Goal: Information Seeking & Learning: Learn about a topic

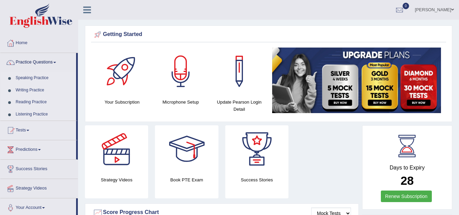
click at [32, 76] on link "Speaking Practice" at bounding box center [44, 78] width 63 height 12
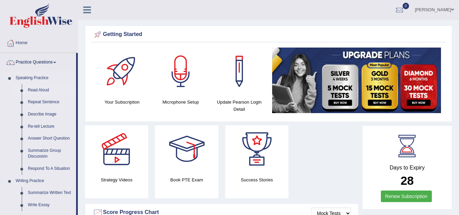
click at [40, 89] on link "Read Aloud" at bounding box center [50, 90] width 51 height 12
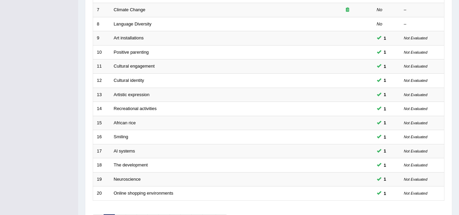
scroll to position [235, 0]
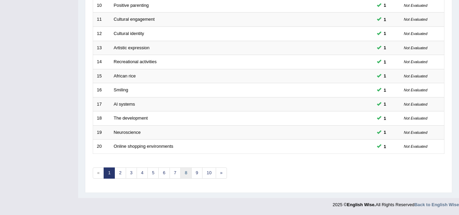
click at [186, 173] on link "8" at bounding box center [185, 172] width 11 height 11
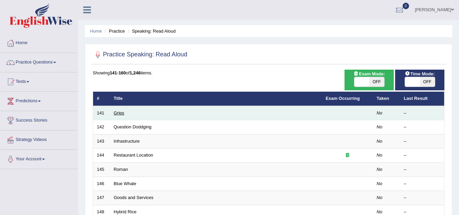
click at [120, 113] on link "Grips" at bounding box center [119, 112] width 11 height 5
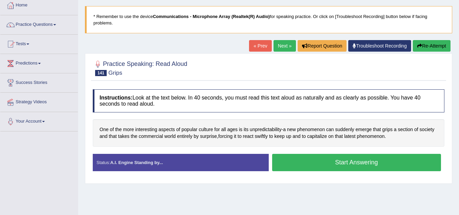
scroll to position [41, 0]
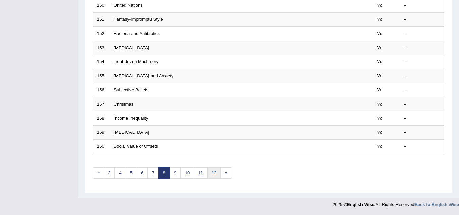
click at [215, 173] on link "12" at bounding box center [214, 172] width 14 height 11
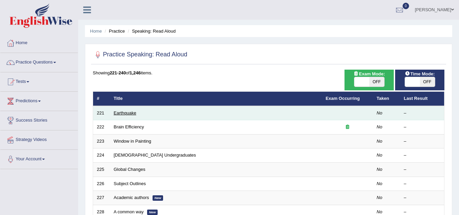
click at [128, 113] on link "Earthquake" at bounding box center [125, 112] width 23 height 5
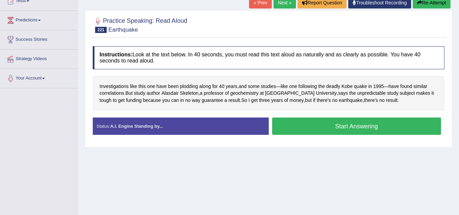
scroll to position [81, 0]
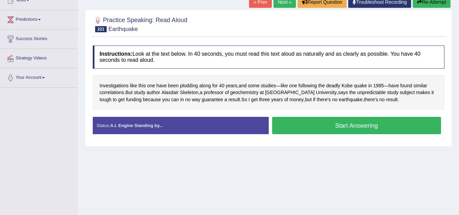
click at [330, 128] on button "Start Answering" at bounding box center [356, 125] width 169 height 17
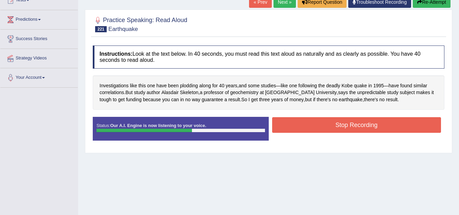
click at [330, 128] on button "Stop Recording" at bounding box center [356, 125] width 169 height 16
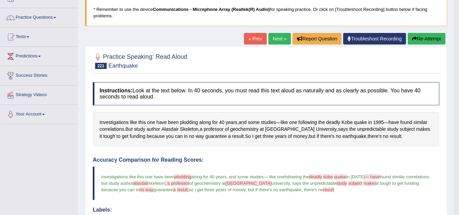
scroll to position [27, 0]
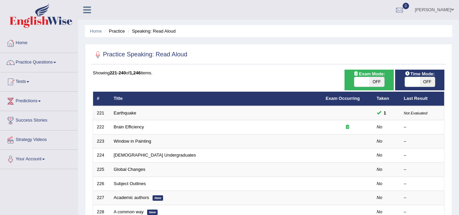
click at [140, 127] on link "Brain Efficiency" at bounding box center [129, 126] width 30 height 5
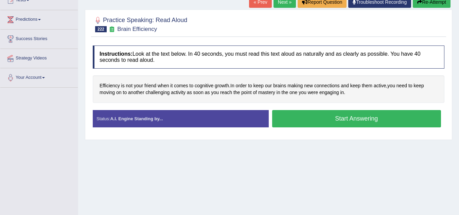
click at [345, 117] on button "Start Answering" at bounding box center [356, 118] width 169 height 17
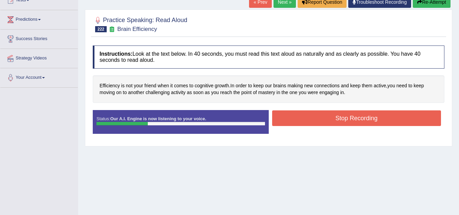
click at [345, 117] on button "Stop Recording" at bounding box center [356, 118] width 169 height 16
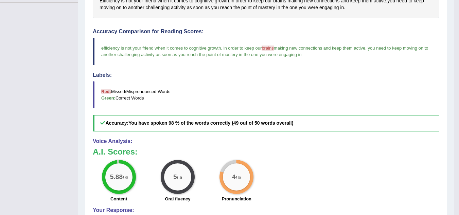
scroll to position [136, 0]
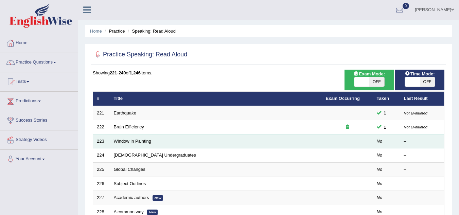
click at [141, 142] on link "Window in Painting" at bounding box center [133, 141] width 38 height 5
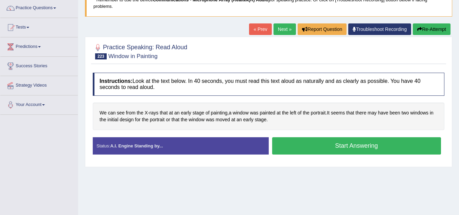
click at [365, 147] on button "Start Answering" at bounding box center [356, 145] width 169 height 17
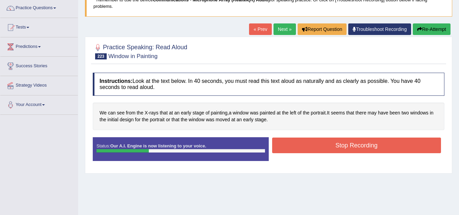
click at [365, 147] on button "Stop Recording" at bounding box center [356, 145] width 169 height 16
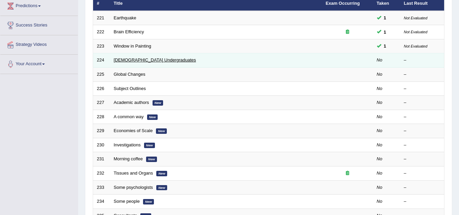
scroll to position [95, 0]
click at [154, 59] on link "[DEMOGRAPHIC_DATA] Undergraduates" at bounding box center [155, 59] width 82 height 5
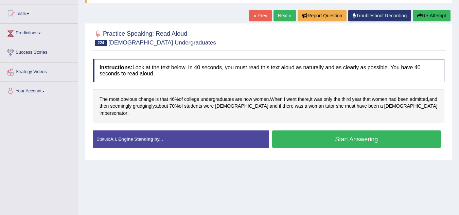
click at [357, 130] on button "Start Answering" at bounding box center [356, 138] width 169 height 17
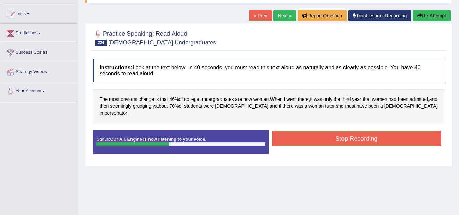
click at [357, 131] on button "Stop Recording" at bounding box center [356, 139] width 169 height 16
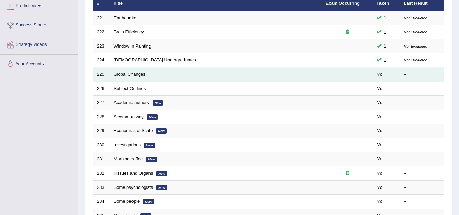
click at [140, 74] on link "Global Changes" at bounding box center [130, 74] width 32 height 5
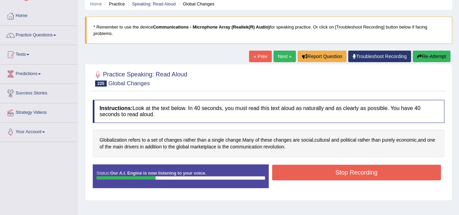
click at [366, 169] on button "Stop Recording" at bounding box center [356, 173] width 169 height 16
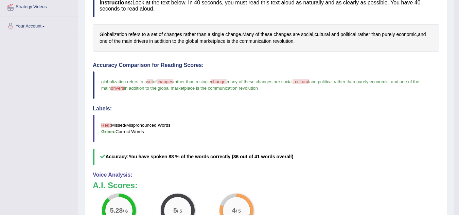
scroll to position [163, 0]
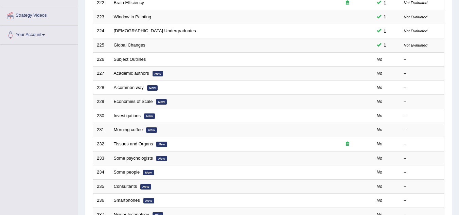
scroll to position [99, 0]
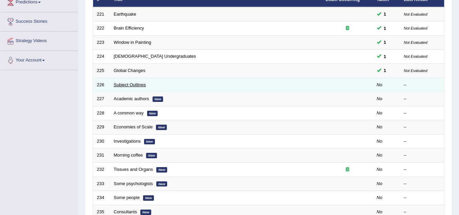
click at [134, 84] on link "Subject Outlines" at bounding box center [130, 84] width 32 height 5
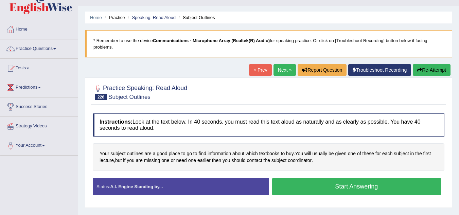
scroll to position [27, 0]
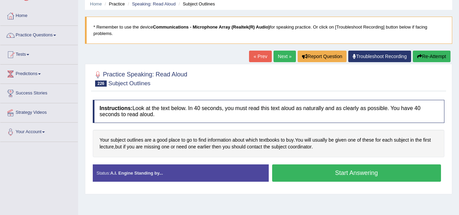
click at [341, 173] on button "Start Answering" at bounding box center [356, 172] width 169 height 17
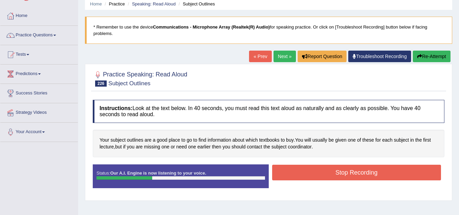
click at [341, 173] on button "Stop Recording" at bounding box center [356, 173] width 169 height 16
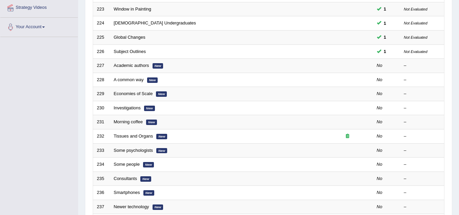
scroll to position [126, 0]
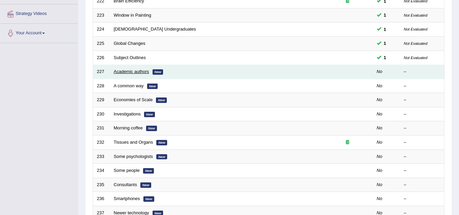
click at [142, 71] on link "Academic authors" at bounding box center [131, 71] width 35 height 5
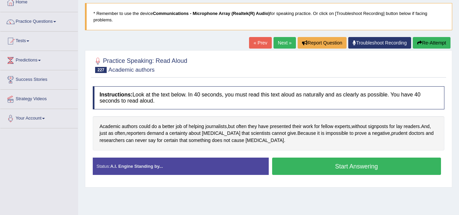
click at [378, 167] on button "Start Answering" at bounding box center [356, 166] width 169 height 17
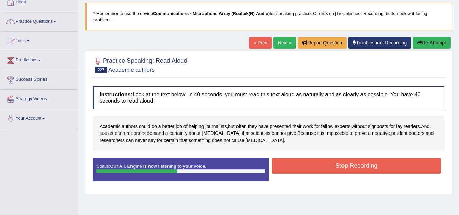
click at [378, 167] on button "Stop Recording" at bounding box center [356, 166] width 169 height 16
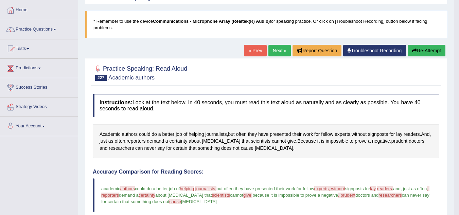
scroll to position [14, 0]
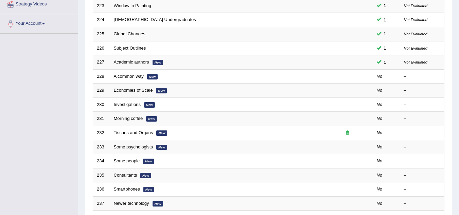
scroll to position [99, 0]
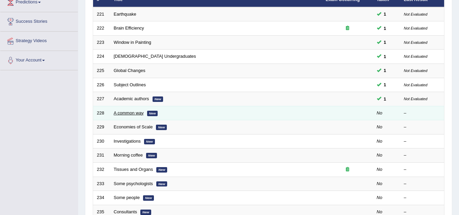
click at [134, 113] on link "A common way" at bounding box center [129, 112] width 30 height 5
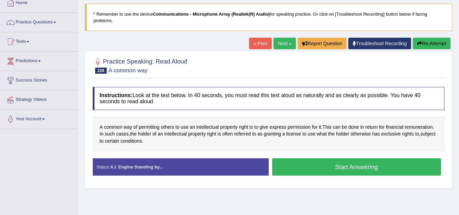
scroll to position [41, 0]
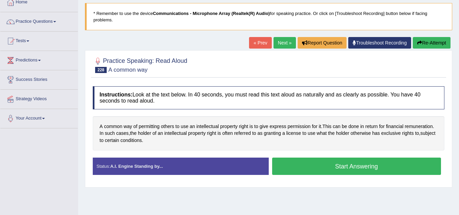
click at [297, 169] on button "Start Answering" at bounding box center [356, 166] width 169 height 17
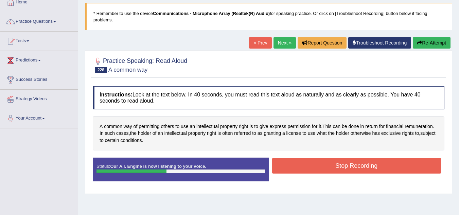
click at [297, 169] on button "Stop Recording" at bounding box center [356, 166] width 169 height 16
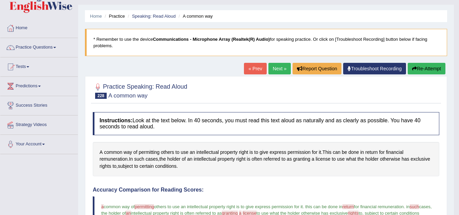
scroll to position [0, 0]
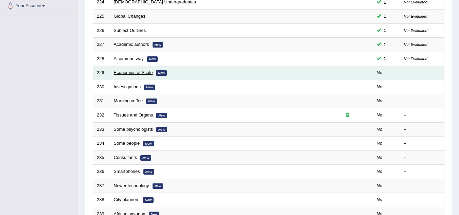
click at [124, 71] on link "Economies of Scale" at bounding box center [133, 72] width 39 height 5
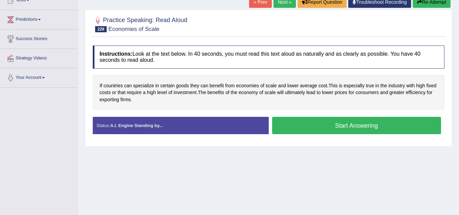
scroll to position [80, 0]
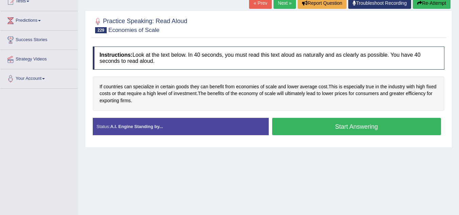
click at [300, 121] on button "Start Answering" at bounding box center [356, 126] width 169 height 17
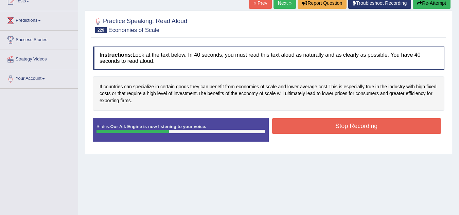
click at [300, 121] on button "Stop Recording" at bounding box center [356, 126] width 169 height 16
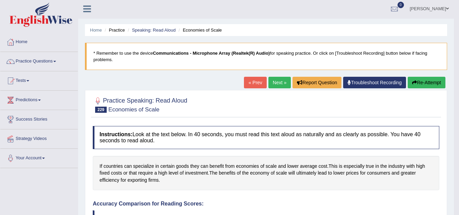
scroll to position [0, 0]
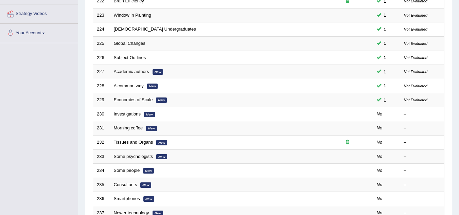
scroll to position [167, 0]
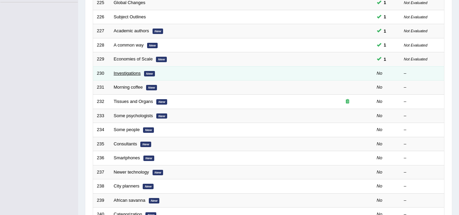
click at [135, 74] on link "Investigations" at bounding box center [127, 73] width 27 height 5
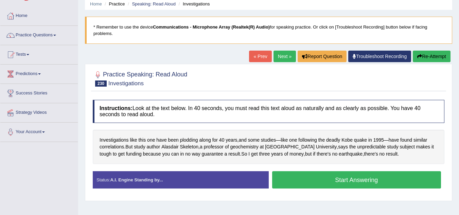
scroll to position [41, 0]
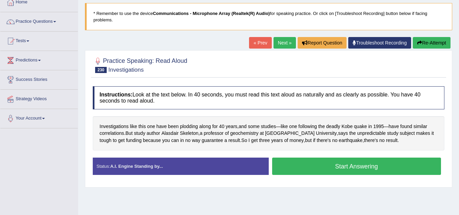
click at [316, 165] on button "Start Answering" at bounding box center [356, 166] width 169 height 17
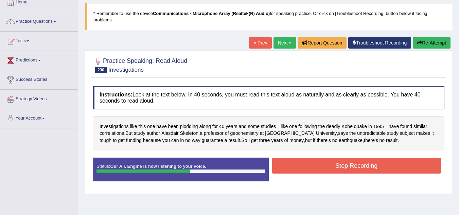
click at [316, 165] on button "Stop Recording" at bounding box center [356, 166] width 169 height 16
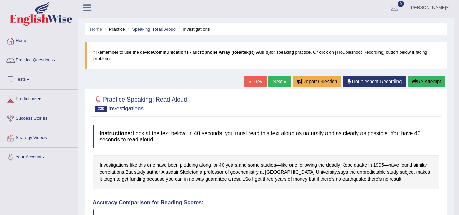
scroll to position [0, 0]
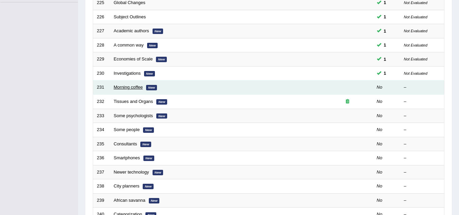
click at [136, 88] on link "Morning coffee" at bounding box center [128, 87] width 29 height 5
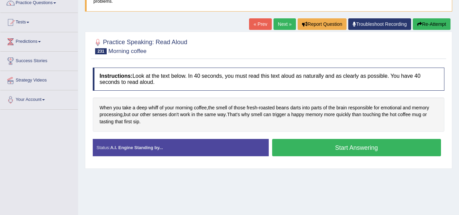
scroll to position [46, 0]
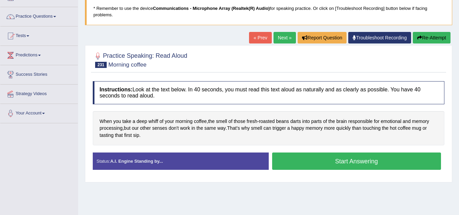
click at [369, 162] on button "Start Answering" at bounding box center [356, 160] width 169 height 17
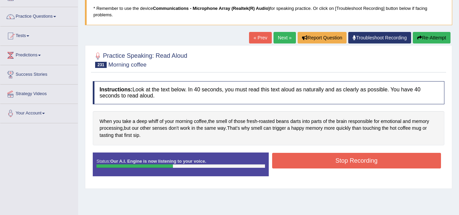
click at [369, 162] on button "Stop Recording" at bounding box center [356, 161] width 169 height 16
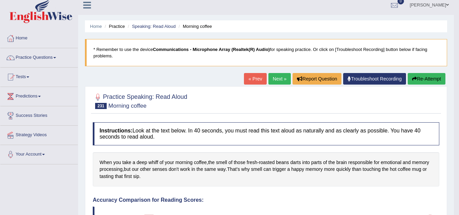
scroll to position [0, 0]
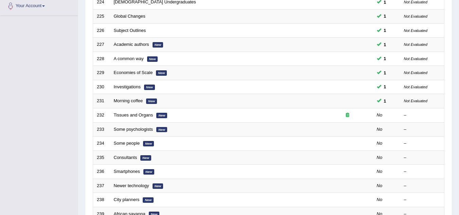
scroll to position [167, 0]
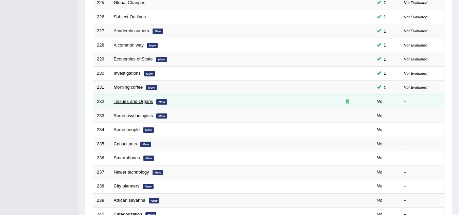
click at [142, 101] on link "Tissues and Organs" at bounding box center [133, 101] width 39 height 5
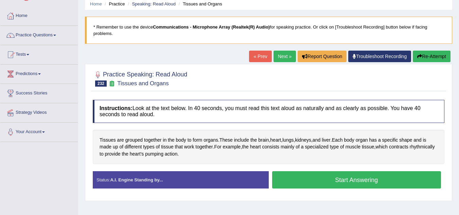
click at [312, 177] on button "Start Answering" at bounding box center [356, 179] width 169 height 17
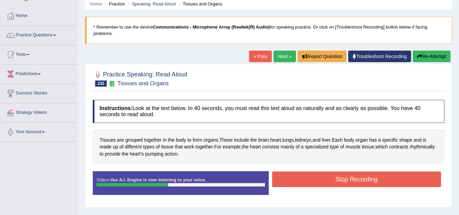
click at [312, 177] on button "Stop Recording" at bounding box center [356, 179] width 169 height 16
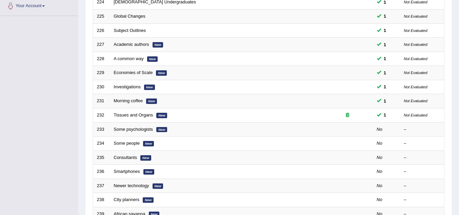
scroll to position [207, 0]
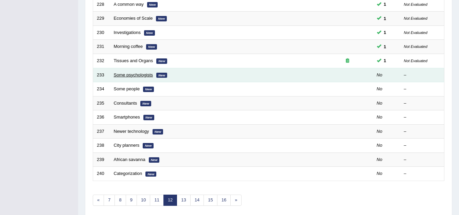
click at [134, 75] on link "Some psychologists" at bounding box center [133, 74] width 39 height 5
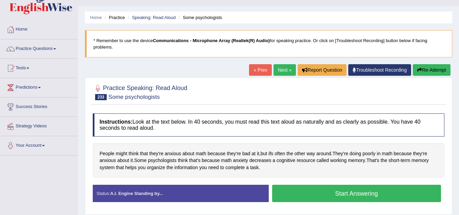
scroll to position [25, 0]
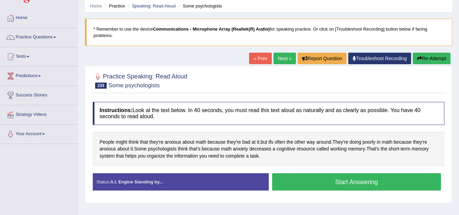
click at [302, 180] on button "Start Answering" at bounding box center [356, 181] width 169 height 17
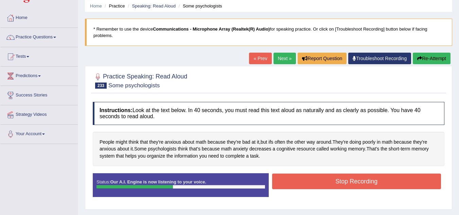
click at [302, 180] on button "Stop Recording" at bounding box center [356, 181] width 169 height 16
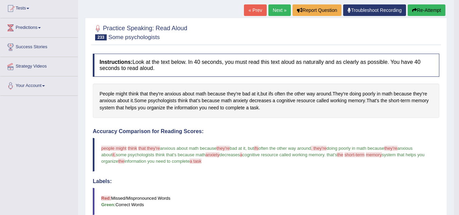
scroll to position [52, 0]
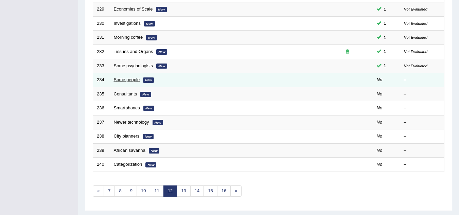
click at [134, 80] on link "Some people" at bounding box center [127, 79] width 26 height 5
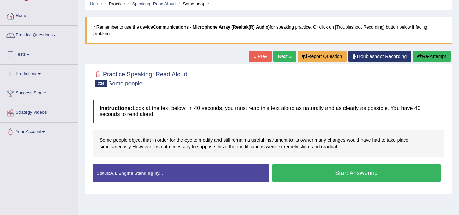
click at [342, 168] on button "Start Answering" at bounding box center [356, 172] width 169 height 17
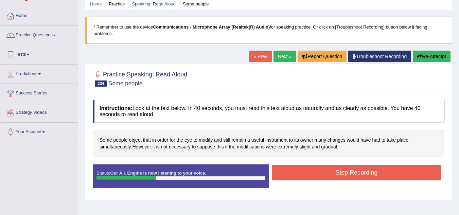
click at [342, 168] on button "Stop Recording" at bounding box center [356, 173] width 169 height 16
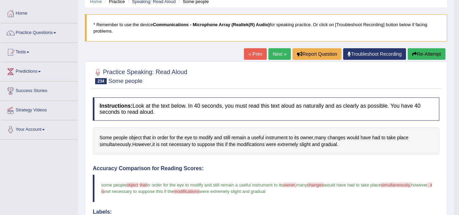
scroll to position [27, 0]
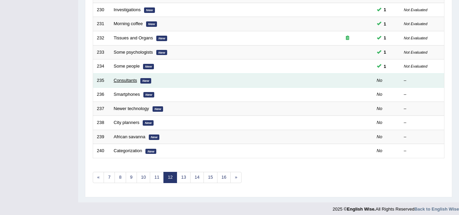
click at [121, 79] on link "Consultants" at bounding box center [125, 80] width 23 height 5
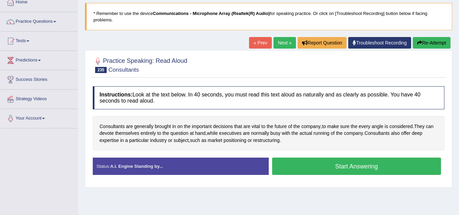
click at [322, 163] on button "Start Answering" at bounding box center [356, 166] width 169 height 17
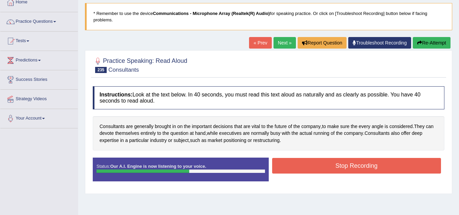
click at [322, 163] on button "Stop Recording" at bounding box center [356, 166] width 169 height 16
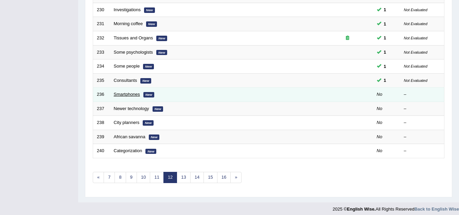
click at [129, 95] on link "Smartphones" at bounding box center [127, 94] width 26 height 5
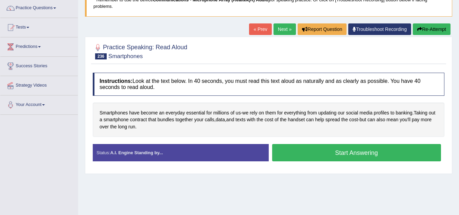
click at [378, 153] on button "Start Answering" at bounding box center [356, 152] width 169 height 17
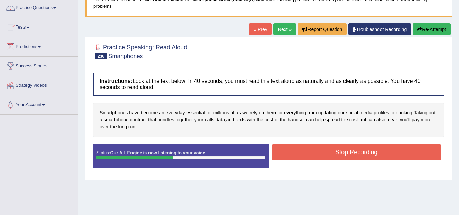
click at [378, 153] on button "Stop Recording" at bounding box center [356, 152] width 169 height 16
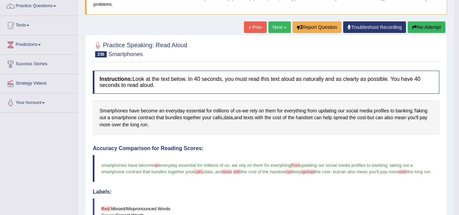
scroll to position [54, 0]
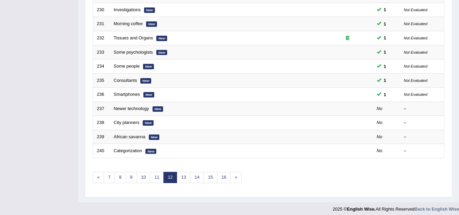
click at [142, 109] on link "Newer technology" at bounding box center [131, 108] width 35 height 5
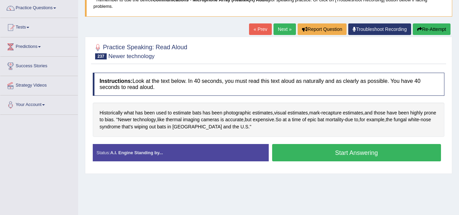
scroll to position [54, 0]
click at [298, 156] on button "Start Answering" at bounding box center [356, 152] width 169 height 17
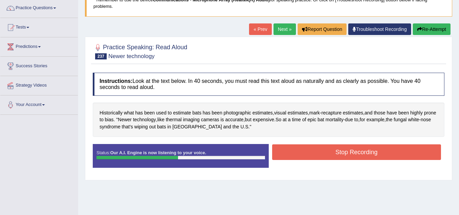
click at [298, 156] on button "Stop Recording" at bounding box center [356, 152] width 169 height 16
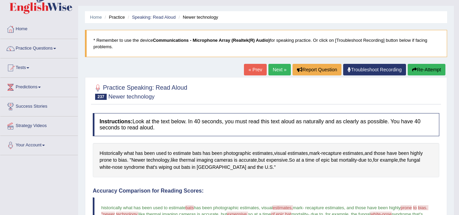
scroll to position [0, 0]
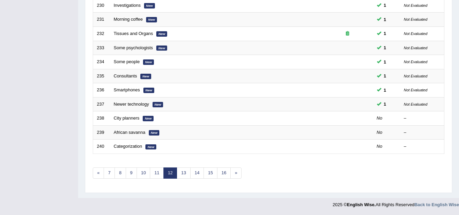
scroll to position [235, 0]
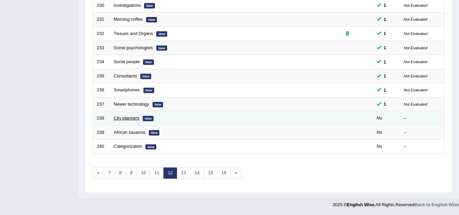
click at [131, 118] on link "City planners" at bounding box center [127, 117] width 26 height 5
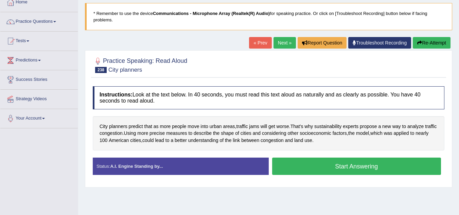
click at [353, 165] on button "Start Answering" at bounding box center [356, 166] width 169 height 17
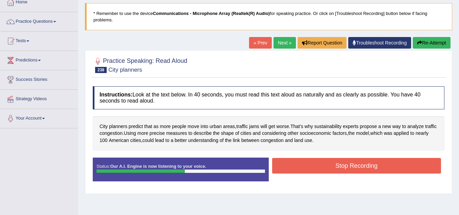
click at [353, 165] on button "Stop Recording" at bounding box center [356, 166] width 169 height 16
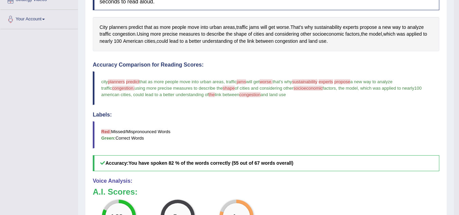
scroll to position [177, 0]
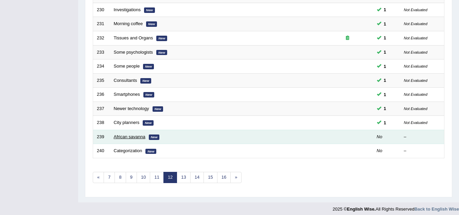
click at [131, 137] on link "African savanna" at bounding box center [130, 136] width 32 height 5
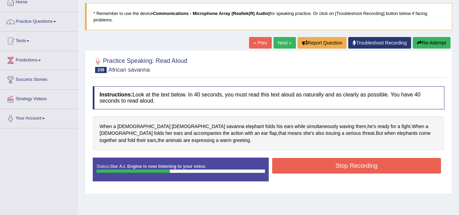
click at [317, 165] on button "Stop Recording" at bounding box center [356, 166] width 169 height 16
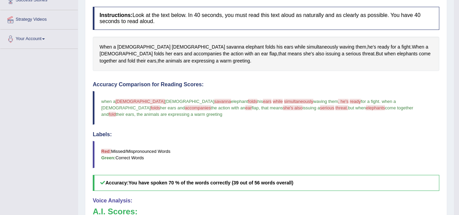
scroll to position [163, 0]
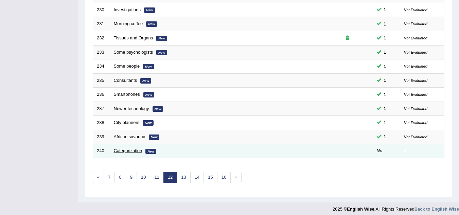
click at [119, 151] on link "Categorization" at bounding box center [128, 150] width 29 height 5
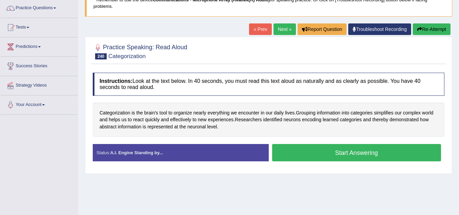
scroll to position [41, 0]
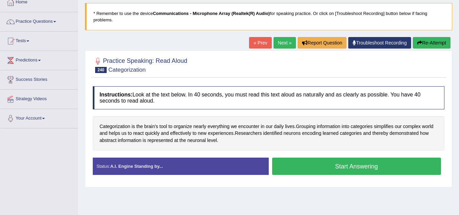
click at [346, 160] on button "Start Answering" at bounding box center [356, 166] width 169 height 17
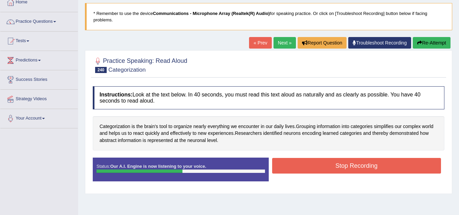
click at [346, 160] on button "Stop Recording" at bounding box center [356, 166] width 169 height 16
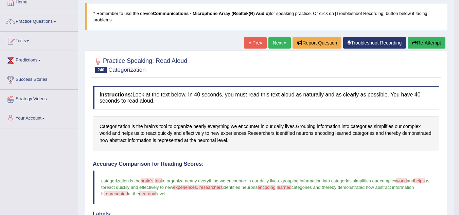
scroll to position [228, 0]
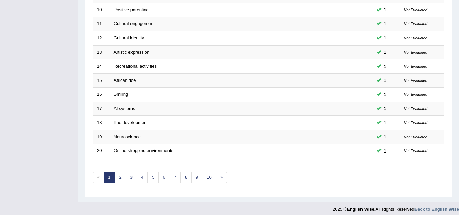
scroll to position [230, 0]
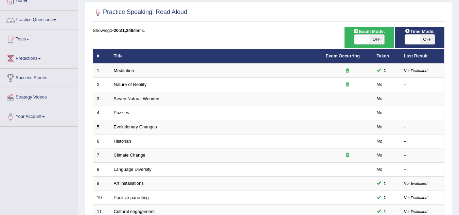
click at [56, 17] on link "Practice Questions" at bounding box center [38, 19] width 77 height 17
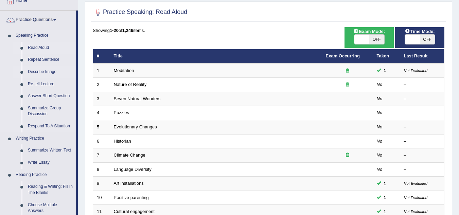
click at [47, 70] on link "Describe Image" at bounding box center [50, 72] width 51 height 12
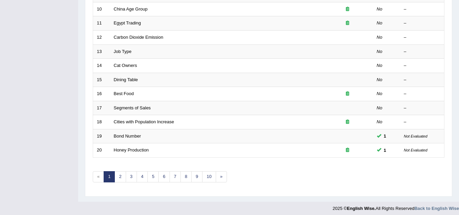
scroll to position [235, 0]
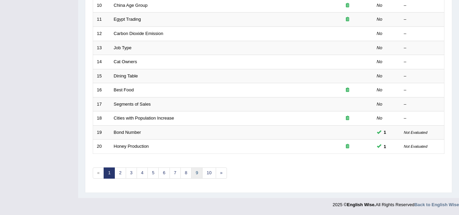
click at [198, 173] on link "9" at bounding box center [196, 172] width 11 height 11
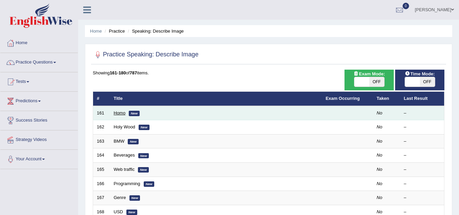
click at [122, 112] on link "Homo" at bounding box center [120, 112] width 12 height 5
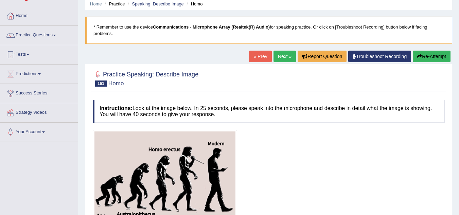
scroll to position [81, 0]
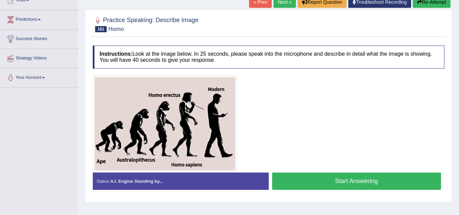
click at [304, 183] on button "Start Answering" at bounding box center [356, 180] width 169 height 17
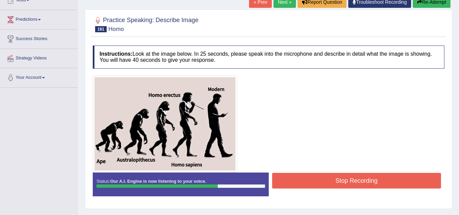
click at [325, 179] on button "Stop Recording" at bounding box center [356, 181] width 169 height 16
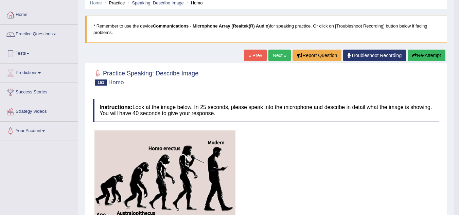
scroll to position [0, 0]
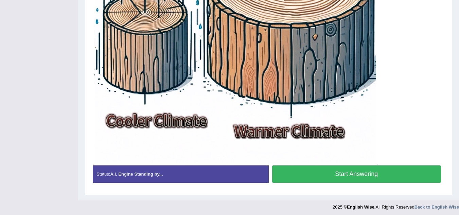
scroll to position [276, 0]
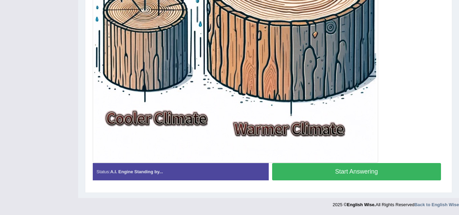
click at [352, 169] on button "Start Answering" at bounding box center [356, 171] width 169 height 17
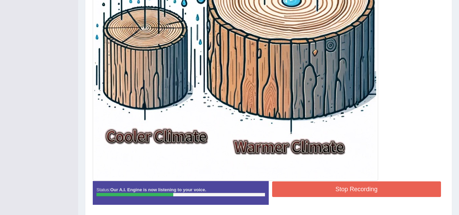
scroll to position [282, 0]
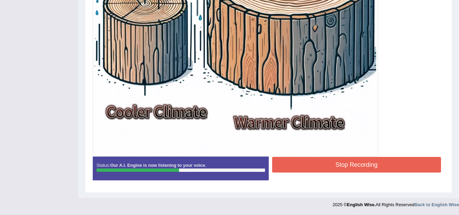
click at [384, 167] on button "Stop Recording" at bounding box center [356, 165] width 169 height 16
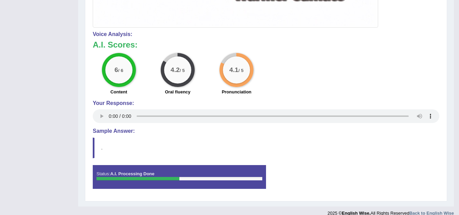
scroll to position [420, 0]
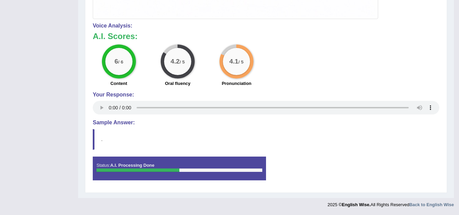
click at [129, 122] on h4 "Sample Answer:" at bounding box center [266, 123] width 346 height 6
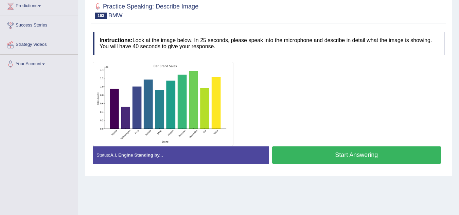
click at [347, 151] on button "Start Answering" at bounding box center [356, 154] width 169 height 17
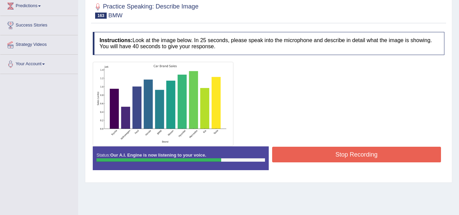
click at [343, 153] on button "Stop Recording" at bounding box center [356, 155] width 169 height 16
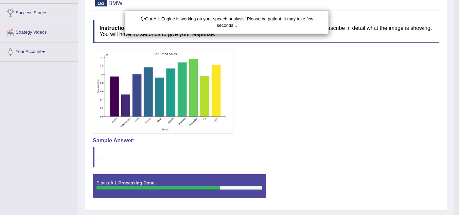
scroll to position [109, 0]
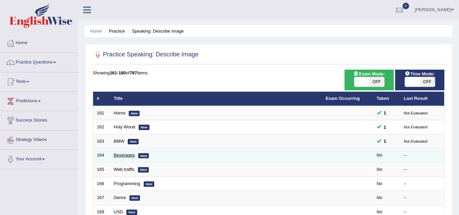
click at [116, 155] on link "Beverages" at bounding box center [124, 154] width 21 height 5
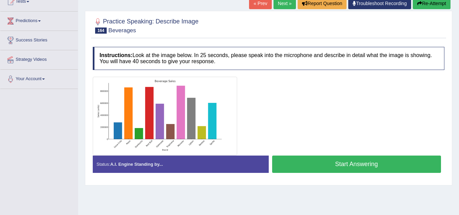
scroll to position [81, 0]
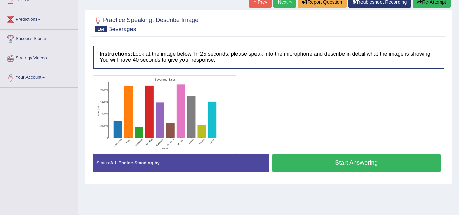
click at [344, 163] on button "Start Answering" at bounding box center [356, 162] width 169 height 17
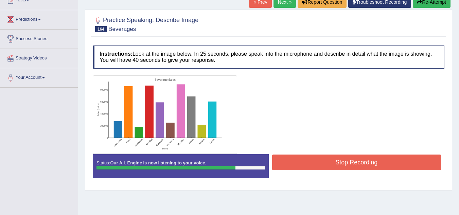
click at [352, 164] on button "Stop Recording" at bounding box center [356, 162] width 169 height 16
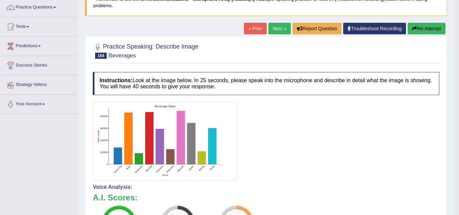
scroll to position [54, 0]
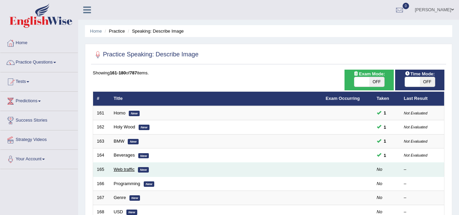
click at [127, 169] on link "Web traffic" at bounding box center [124, 169] width 21 height 5
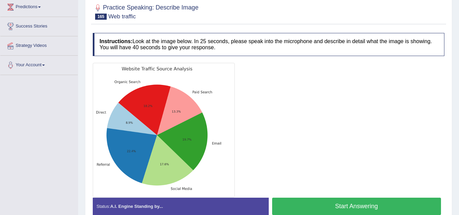
scroll to position [95, 0]
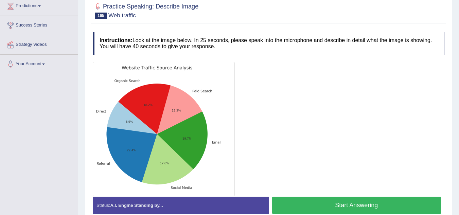
click at [389, 201] on button "Start Answering" at bounding box center [356, 205] width 169 height 17
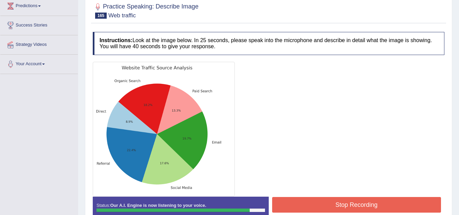
click at [401, 210] on button "Stop Recording" at bounding box center [356, 205] width 169 height 16
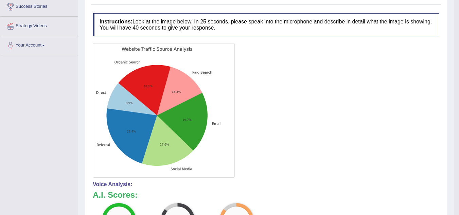
scroll to position [109, 0]
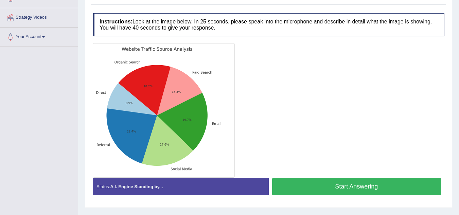
click at [348, 188] on button "Start Answering" at bounding box center [356, 186] width 169 height 17
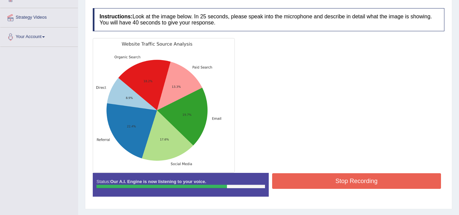
click at [349, 181] on button "Stop Recording" at bounding box center [356, 181] width 169 height 16
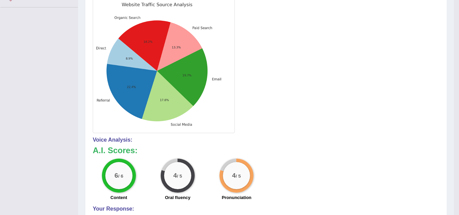
scroll to position [190, 0]
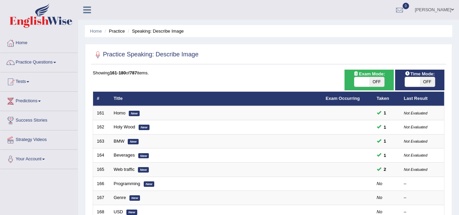
click at [121, 167] on link "Web traffic" at bounding box center [124, 169] width 21 height 5
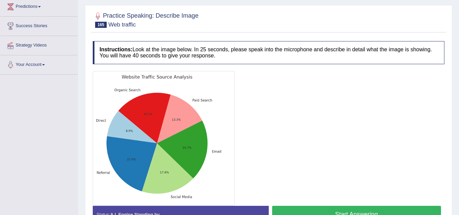
scroll to position [136, 0]
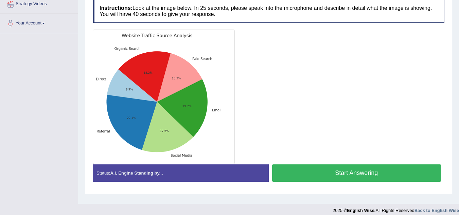
click at [366, 172] on button "Start Answering" at bounding box center [356, 172] width 169 height 17
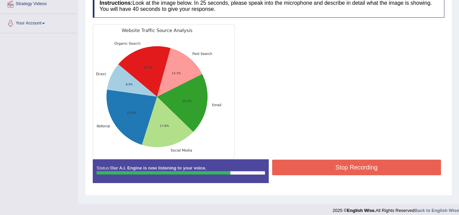
click at [365, 170] on button "Stop Recording" at bounding box center [356, 168] width 169 height 16
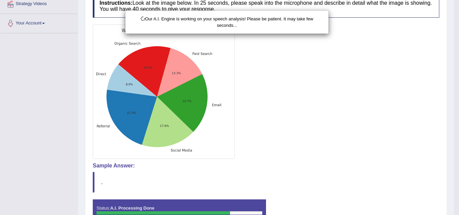
scroll to position [149, 0]
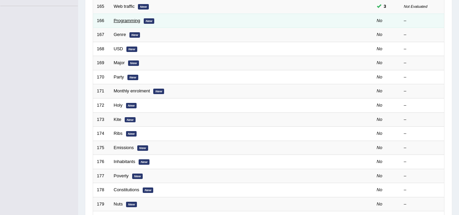
click at [128, 20] on link "Programming" at bounding box center [127, 20] width 26 height 5
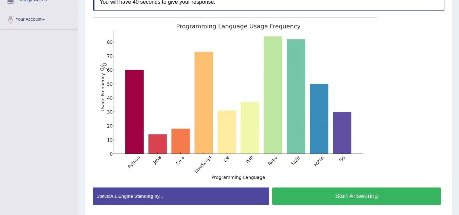
scroll to position [139, 0]
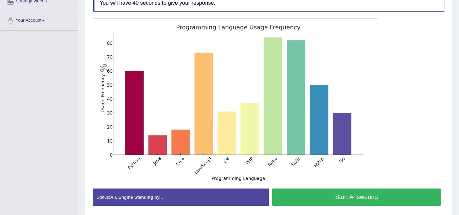
click at [360, 198] on button "Start Answering" at bounding box center [356, 196] width 169 height 17
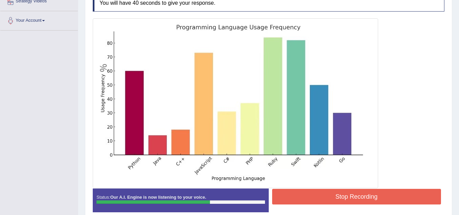
click at [359, 198] on button "Stop Recording" at bounding box center [356, 197] width 169 height 16
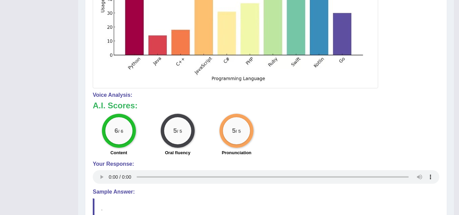
scroll to position [247, 0]
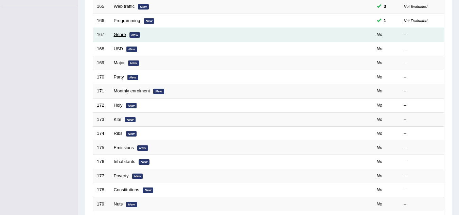
click at [117, 36] on link "Genre" at bounding box center [120, 34] width 12 height 5
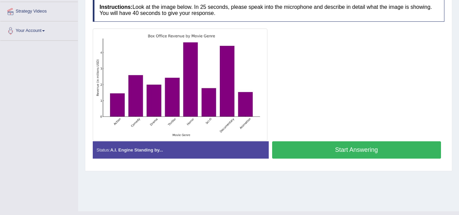
scroll to position [128, 0]
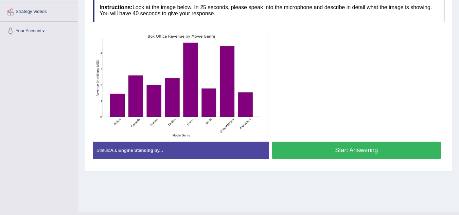
click at [320, 149] on button "Start Answering" at bounding box center [356, 150] width 169 height 17
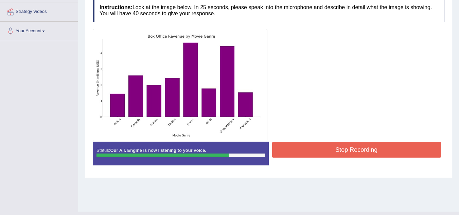
click at [320, 149] on button "Stop Recording" at bounding box center [356, 150] width 169 height 16
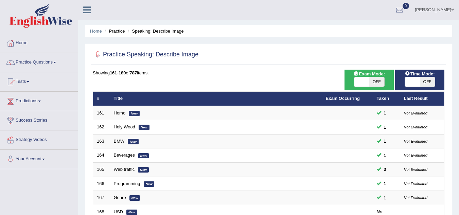
click at [120, 209] on link "USD" at bounding box center [118, 211] width 9 height 5
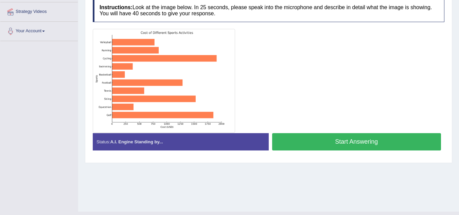
scroll to position [87, 0]
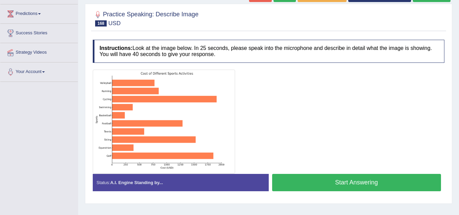
click at [352, 183] on button "Start Answering" at bounding box center [356, 182] width 169 height 17
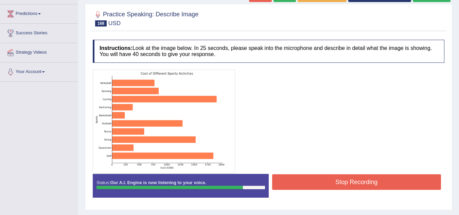
click at [352, 181] on button "Stop Recording" at bounding box center [356, 182] width 169 height 16
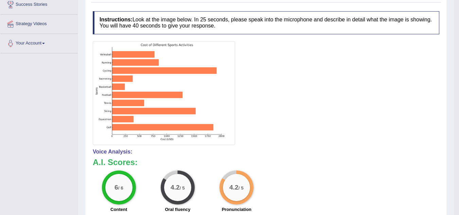
scroll to position [142, 0]
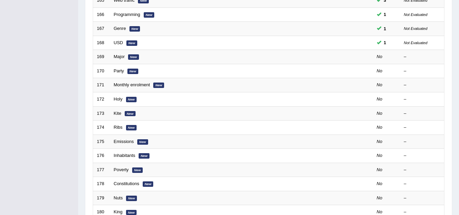
scroll to position [163, 0]
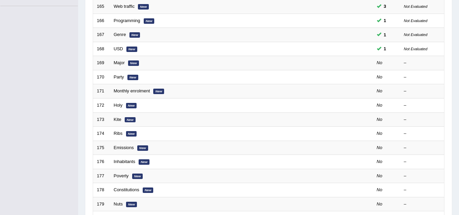
click at [118, 57] on td "Major New" at bounding box center [216, 63] width 212 height 14
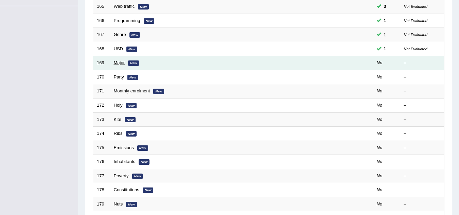
click at [118, 63] on link "Major" at bounding box center [119, 62] width 11 height 5
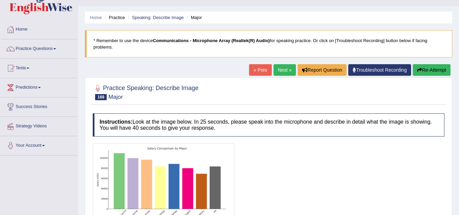
scroll to position [68, 0]
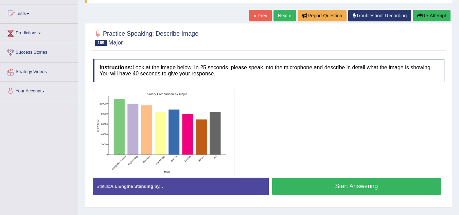
click at [334, 180] on button "Start Answering" at bounding box center [356, 186] width 169 height 17
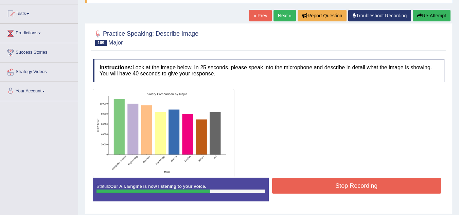
click at [371, 182] on button "Stop Recording" at bounding box center [356, 186] width 169 height 16
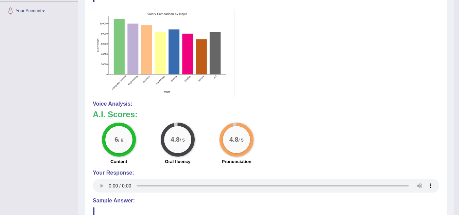
scroll to position [149, 0]
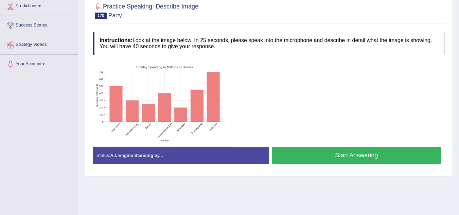
click at [342, 156] on button "Start Answering" at bounding box center [356, 155] width 169 height 17
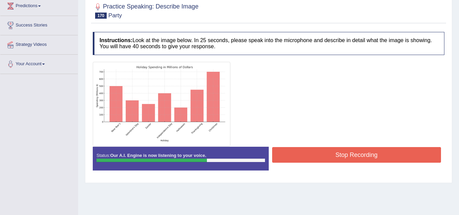
click at [342, 156] on button "Stop Recording" at bounding box center [356, 155] width 169 height 16
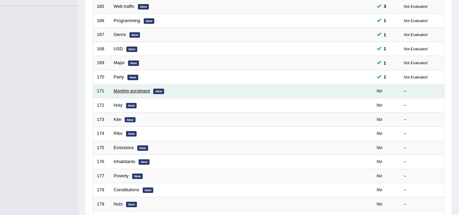
click at [134, 91] on link "Monthly enrolment" at bounding box center [132, 90] width 36 height 5
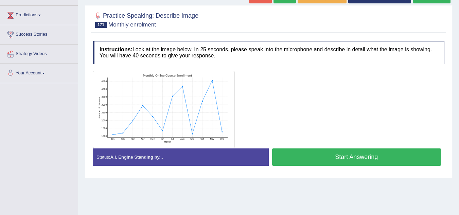
scroll to position [95, 0]
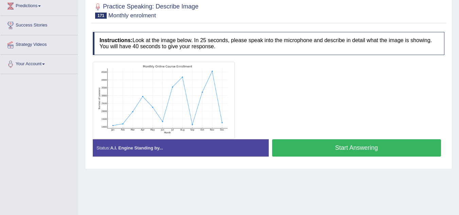
click at [330, 149] on button "Start Answering" at bounding box center [356, 147] width 169 height 17
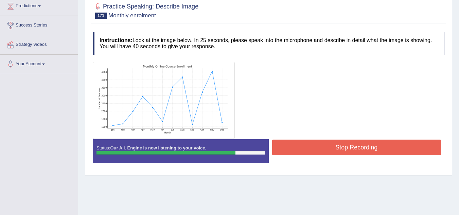
click at [345, 146] on button "Stop Recording" at bounding box center [356, 148] width 169 height 16
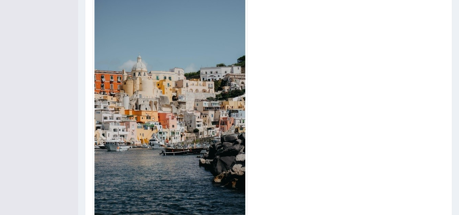
scroll to position [197, 0]
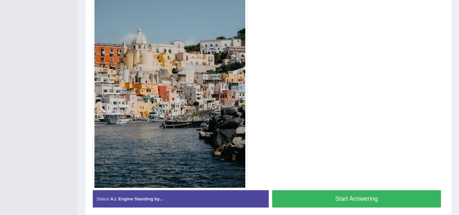
click at [414, 196] on button "Start Answering" at bounding box center [356, 198] width 169 height 17
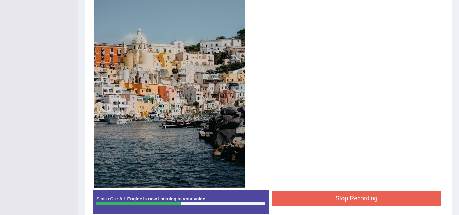
click at [384, 200] on button "Stop Recording" at bounding box center [356, 198] width 169 height 16
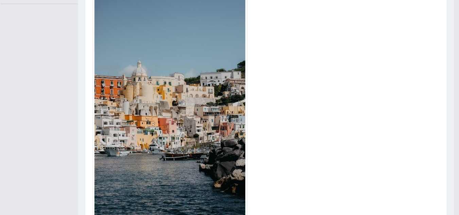
scroll to position [164, 0]
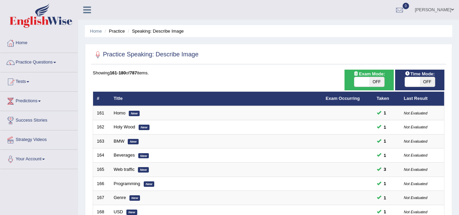
scroll to position [163, 0]
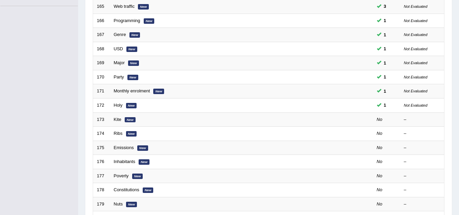
click at [117, 114] on td "Kite New" at bounding box center [216, 119] width 212 height 14
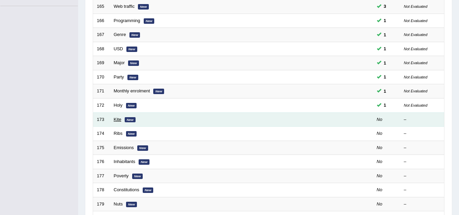
click at [115, 119] on link "Kite" at bounding box center [117, 119] width 7 height 5
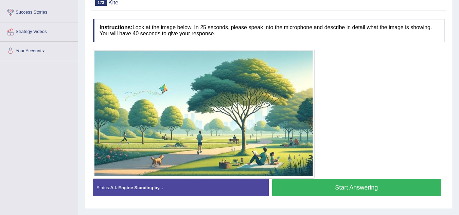
scroll to position [109, 0]
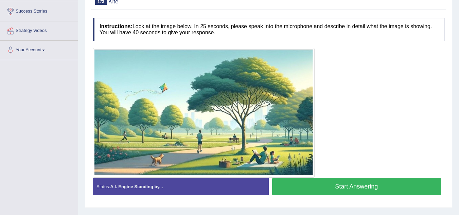
click at [312, 187] on button "Start Answering" at bounding box center [356, 186] width 169 height 17
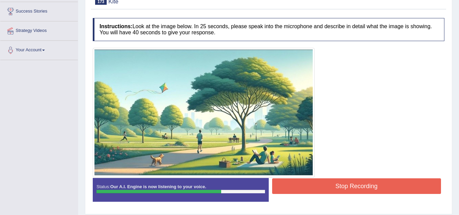
click at [312, 187] on button "Stop Recording" at bounding box center [356, 186] width 169 height 16
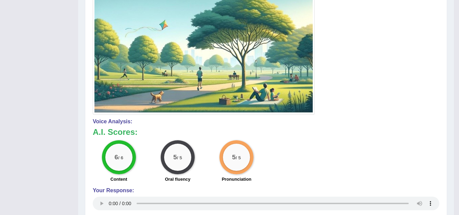
scroll to position [177, 0]
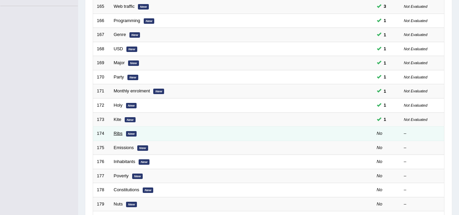
click at [119, 135] on link "Ribs" at bounding box center [118, 133] width 9 height 5
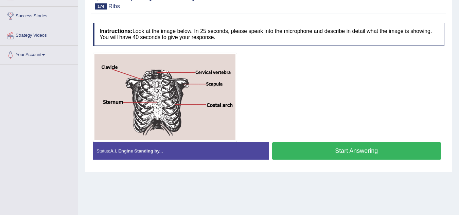
scroll to position [87, 0]
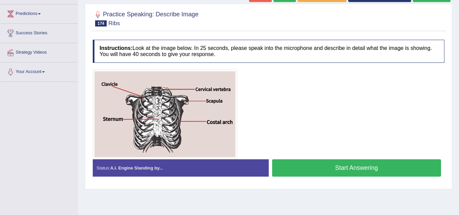
click at [329, 170] on button "Start Answering" at bounding box center [356, 167] width 169 height 17
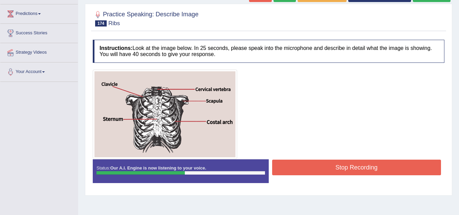
click at [329, 170] on button "Stop Recording" at bounding box center [356, 168] width 169 height 16
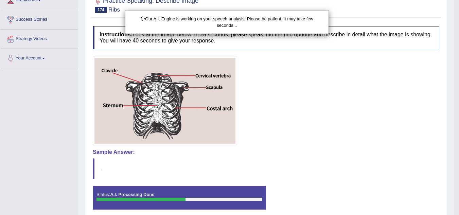
scroll to position [142, 0]
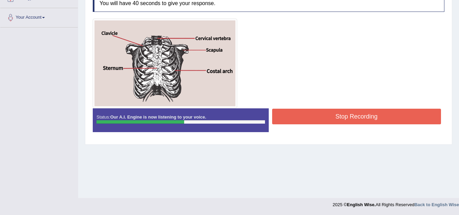
click at [372, 115] on button "Stop Recording" at bounding box center [356, 117] width 169 height 16
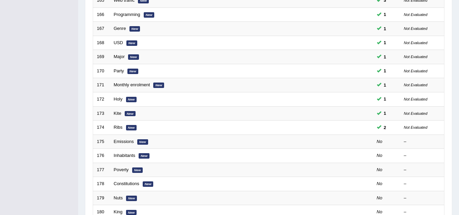
scroll to position [163, 0]
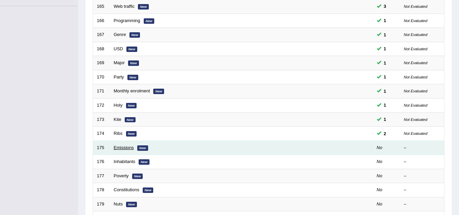
click at [123, 149] on link "Emissions" at bounding box center [124, 147] width 20 height 5
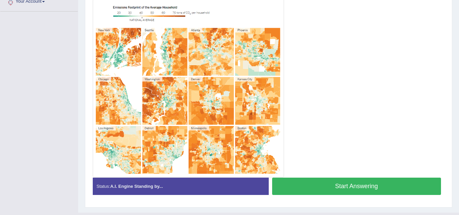
scroll to position [159, 0]
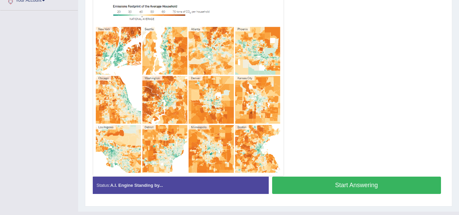
click at [359, 180] on button "Start Answering" at bounding box center [356, 185] width 169 height 17
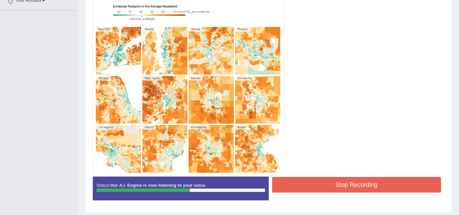
click at [336, 185] on button "Stop Recording" at bounding box center [356, 185] width 169 height 16
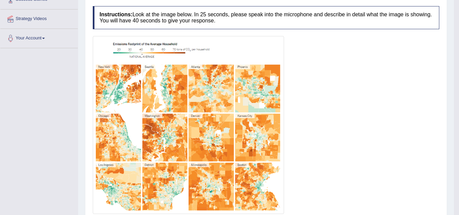
scroll to position [104, 0]
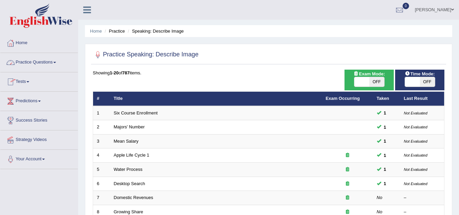
click at [54, 59] on link "Practice Questions" at bounding box center [38, 61] width 77 height 17
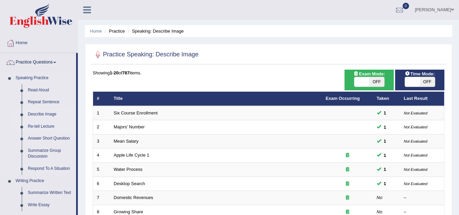
click at [43, 123] on link "Re-tell Lecture" at bounding box center [50, 127] width 51 height 12
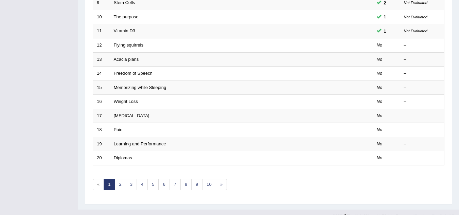
scroll to position [235, 0]
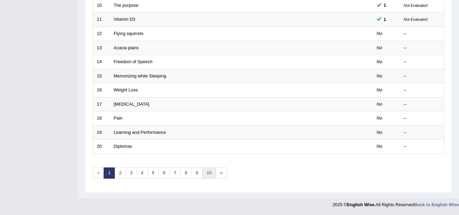
click at [208, 172] on link "10" at bounding box center [209, 172] width 14 height 11
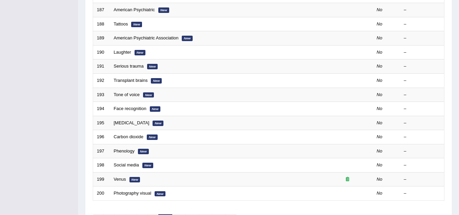
scroll to position [235, 0]
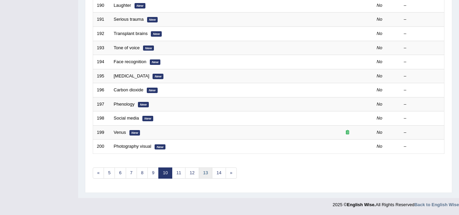
click at [206, 172] on link "13" at bounding box center [206, 172] width 14 height 11
